Goal: Task Accomplishment & Management: Complete application form

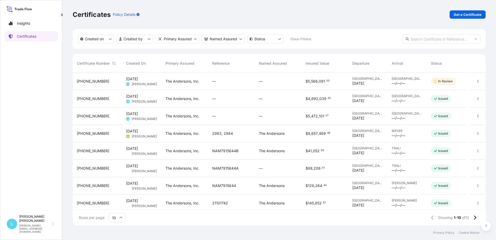
scroll to position [151, 409]
click at [476, 81] on button "button" at bounding box center [477, 81] width 8 height 8
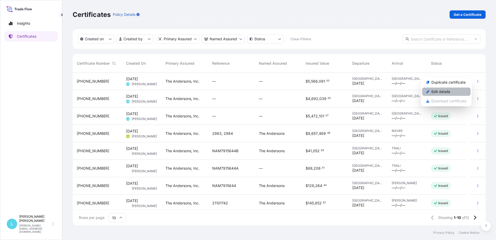
click at [448, 90] on p "Edit details" at bounding box center [440, 91] width 19 height 5
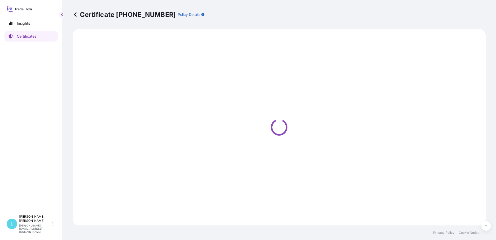
select select "Barge"
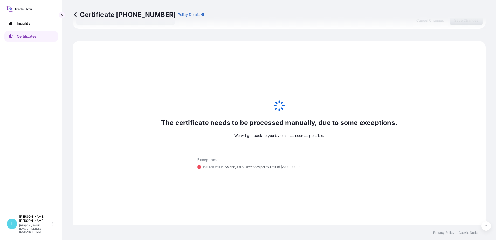
scroll to position [251, 0]
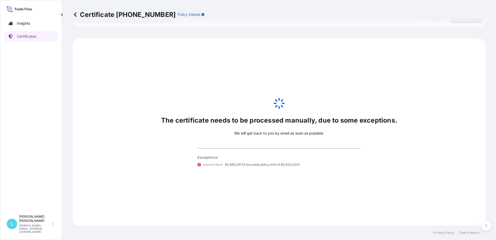
select select "31565"
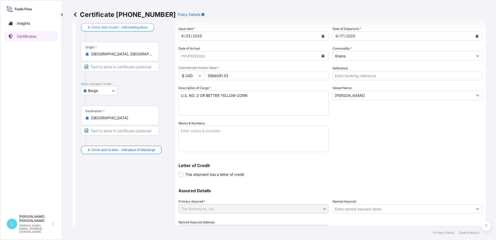
scroll to position [18, 0]
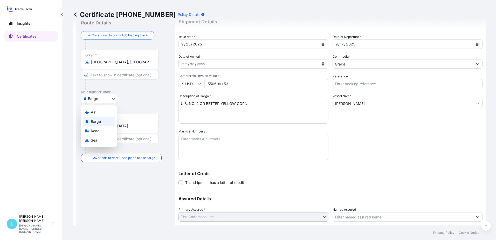
click at [107, 95] on body "Insights Certificates L [PERSON_NAME] [EMAIL_ADDRESS][DOMAIN_NAME] Certificate …" at bounding box center [248, 120] width 496 height 240
click at [95, 139] on span "Sea" at bounding box center [94, 139] width 6 height 5
select select "Sea"
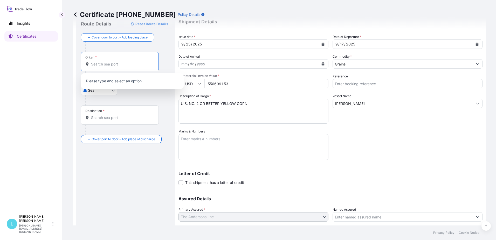
click at [108, 64] on input "Origin *" at bounding box center [121, 63] width 61 height 5
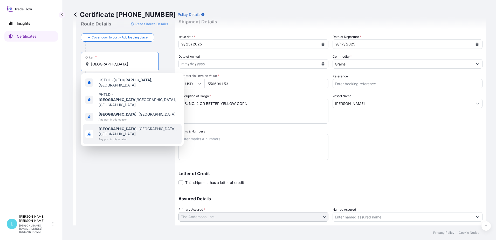
click at [109, 126] on b "[GEOGRAPHIC_DATA]" at bounding box center [118, 128] width 38 height 4
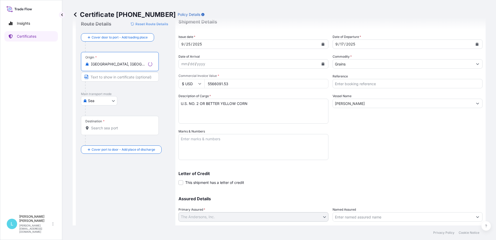
type input "[GEOGRAPHIC_DATA], [GEOGRAPHIC_DATA], [GEOGRAPHIC_DATA]"
click at [106, 126] on input "Destination *" at bounding box center [121, 127] width 61 height 5
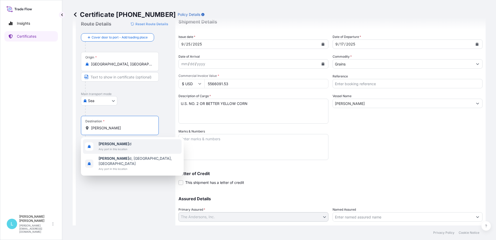
click at [105, 149] on span "Any port in this location" at bounding box center [115, 148] width 33 height 5
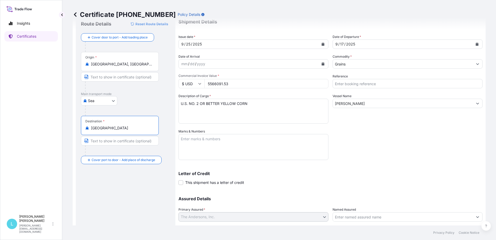
scroll to position [69, 0]
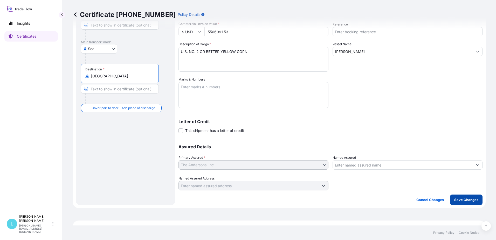
type input "[GEOGRAPHIC_DATA]"
click at [461, 199] on p "Save Changes" at bounding box center [466, 199] width 24 height 5
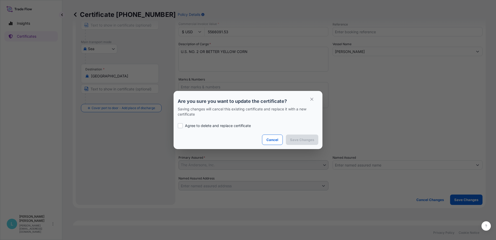
click at [182, 127] on div at bounding box center [180, 125] width 5 height 5
checkbox input "true"
click at [272, 138] on p "Cancel" at bounding box center [272, 139] width 12 height 5
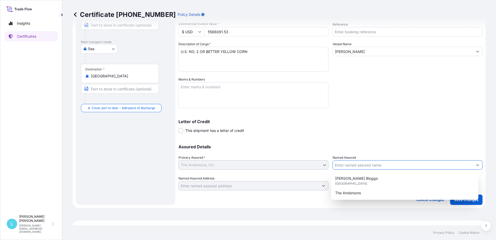
click at [364, 166] on input "Named Assured" at bounding box center [403, 164] width 140 height 9
click at [347, 196] on div "The Andersons" at bounding box center [404, 192] width 143 height 9
type input "The Andersons"
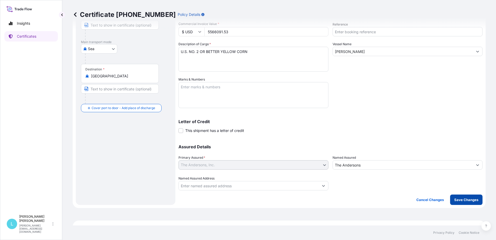
click at [464, 201] on p "Save Changes" at bounding box center [466, 199] width 24 height 5
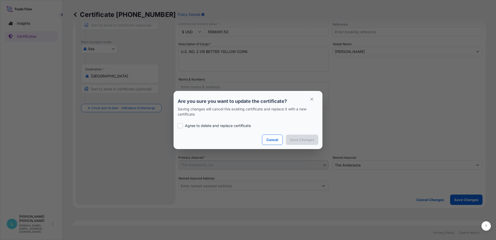
click at [182, 126] on div at bounding box center [180, 125] width 5 height 5
checkbox input "true"
click at [310, 141] on p "Save Changes" at bounding box center [302, 139] width 24 height 5
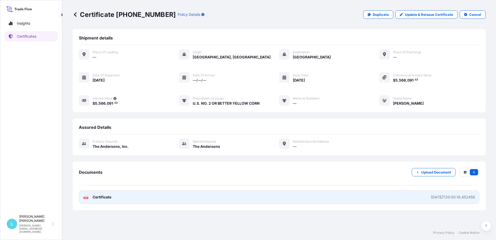
click at [159, 198] on link "PDF Certificate [DATE]T20:00:18.452458" at bounding box center [279, 196] width 400 height 13
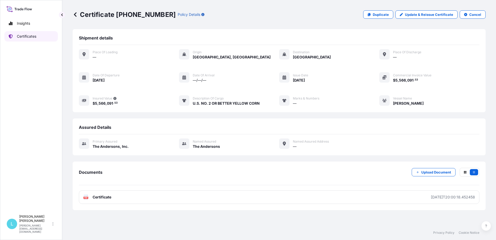
click at [21, 37] on p "Certificates" at bounding box center [26, 36] width 19 height 5
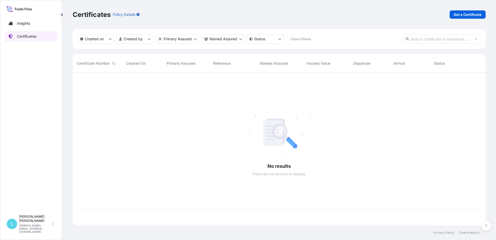
scroll to position [151, 409]
